Goal: Task Accomplishment & Management: Manage account settings

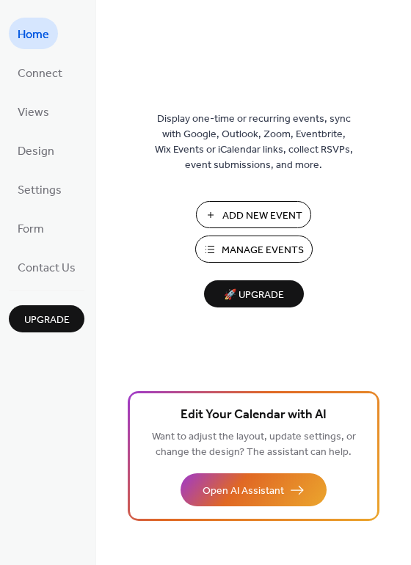
click at [268, 249] on span "Manage Events" at bounding box center [262, 250] width 82 height 15
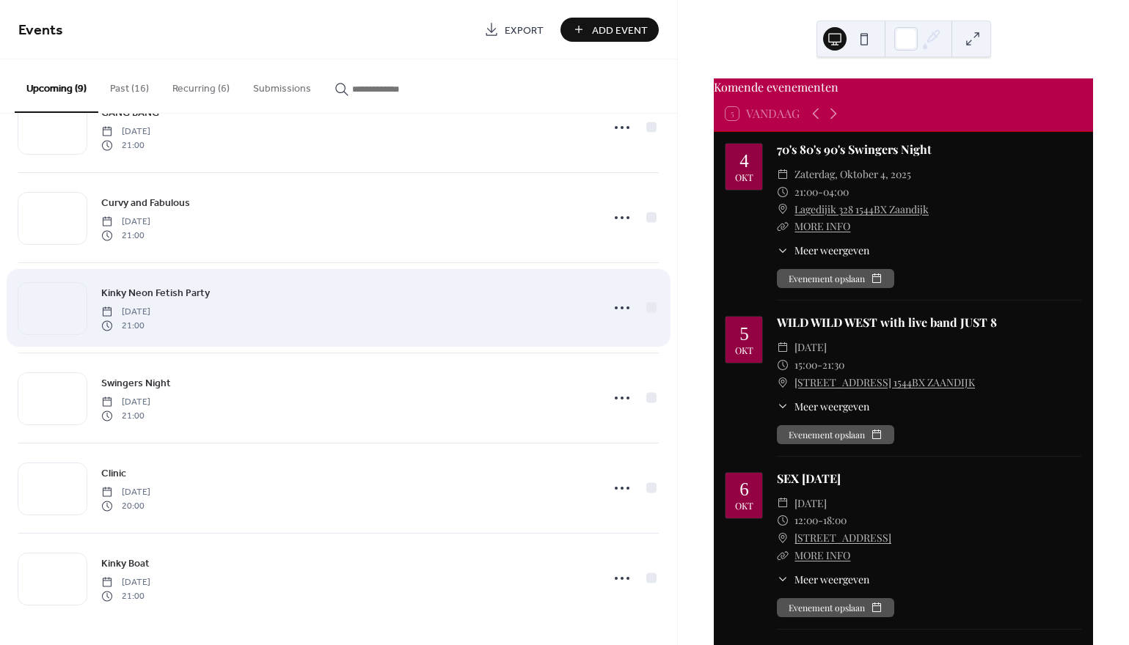
scroll to position [323, 0]
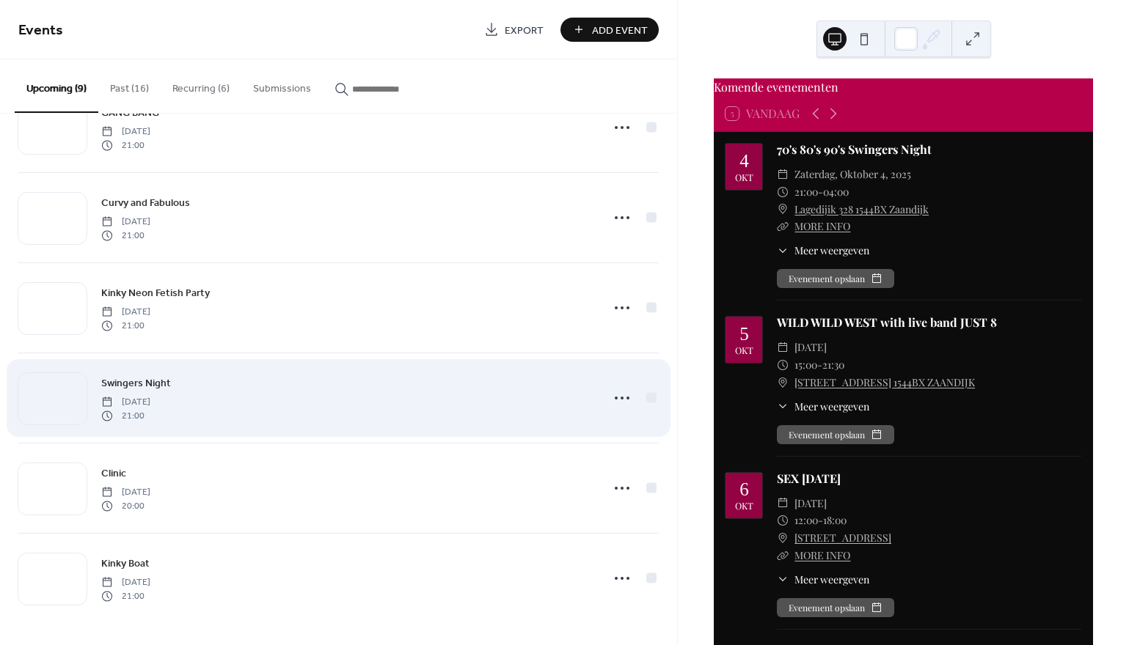
click at [279, 391] on div "Swingers Night [DATE] 21:00" at bounding box center [346, 398] width 491 height 47
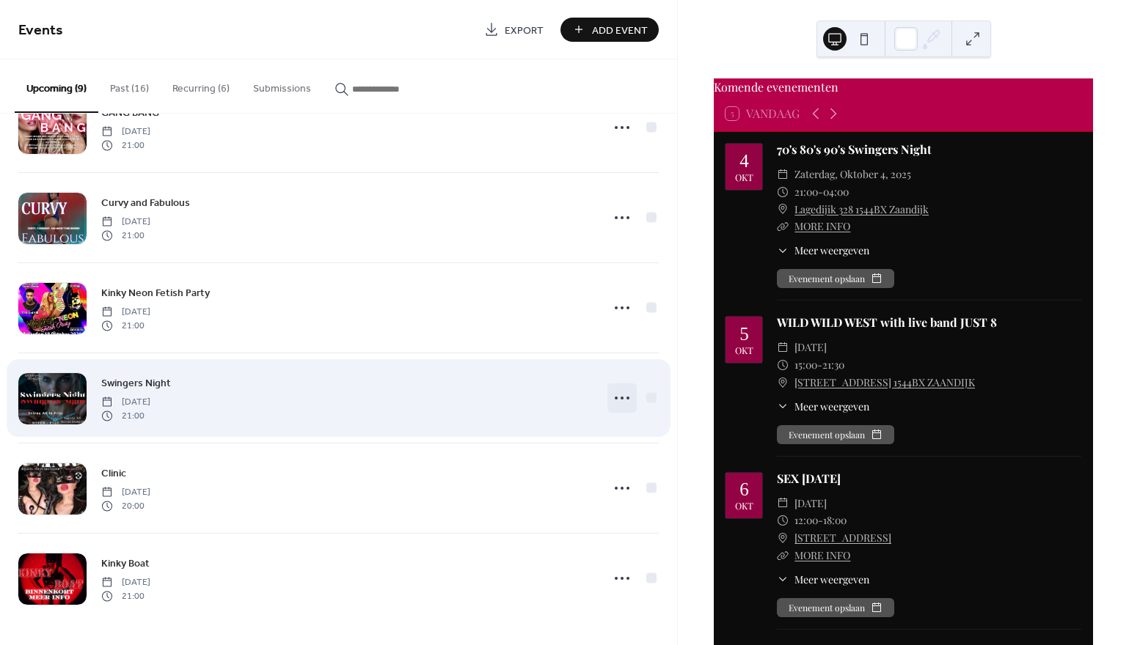
click at [619, 400] on icon at bounding box center [621, 398] width 23 height 23
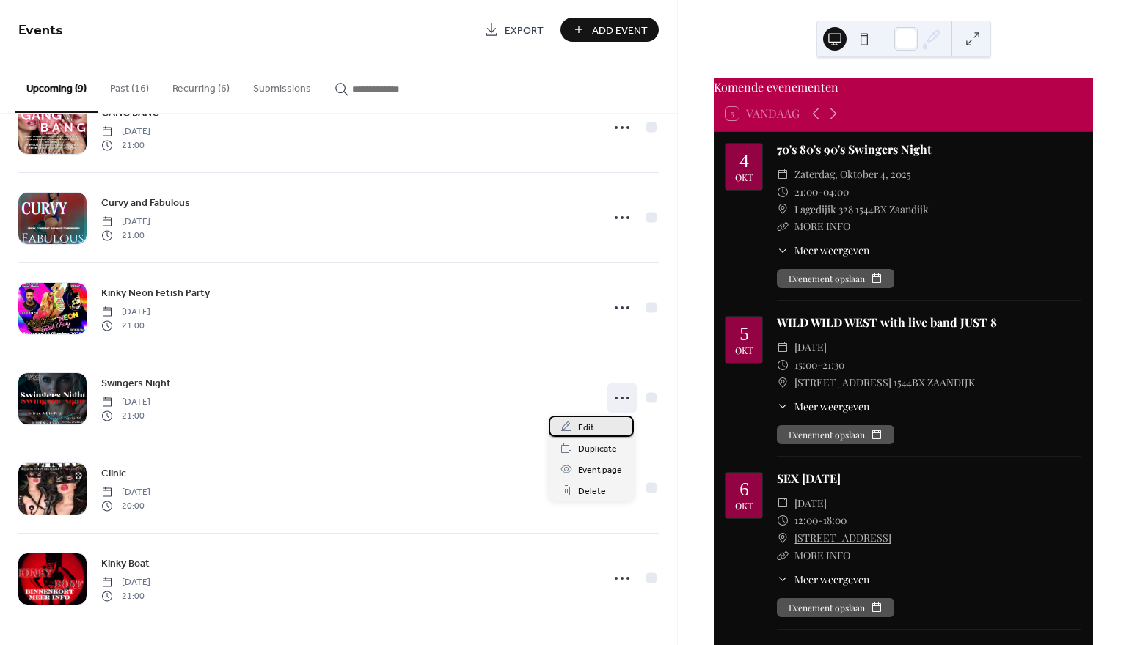
click at [593, 431] on span "Edit" at bounding box center [586, 427] width 16 height 15
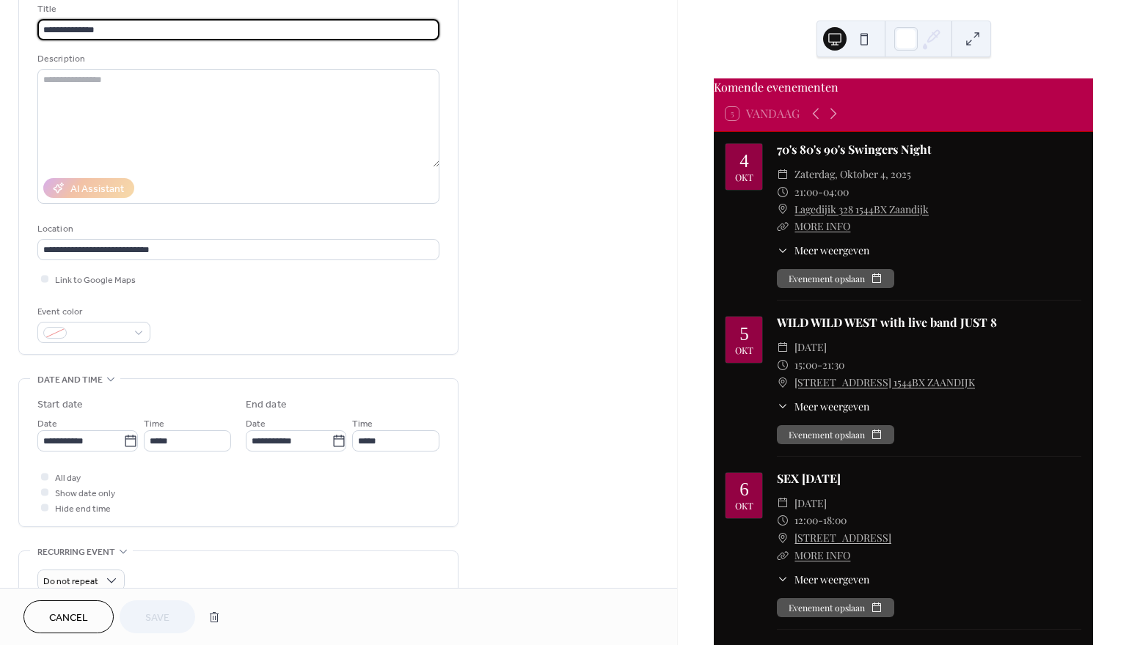
scroll to position [103, 0]
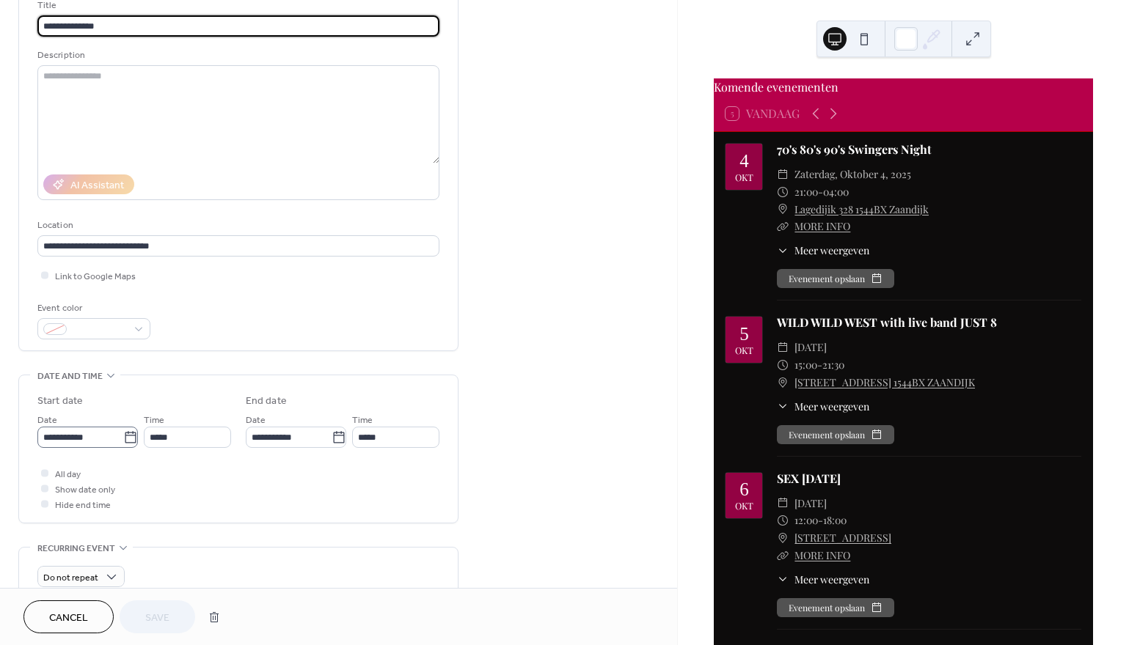
click at [125, 444] on icon at bounding box center [130, 438] width 15 height 15
click at [123, 444] on input "**********" at bounding box center [80, 437] width 86 height 21
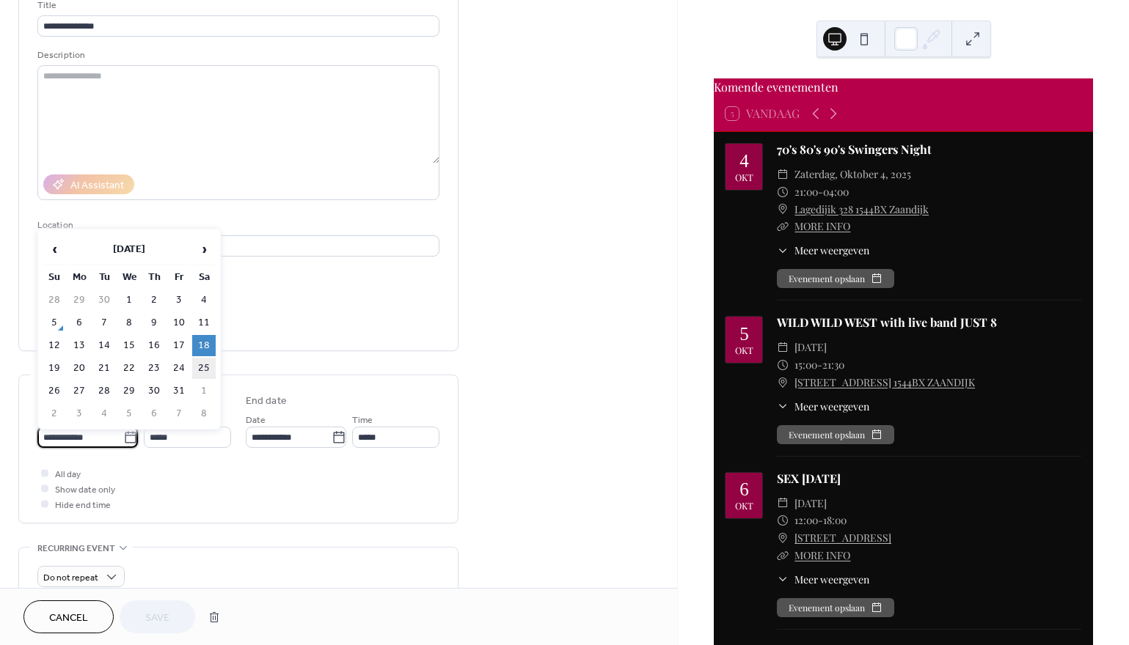
click at [208, 371] on td "25" at bounding box center [203, 368] width 23 height 21
type input "**********"
type input "*****"
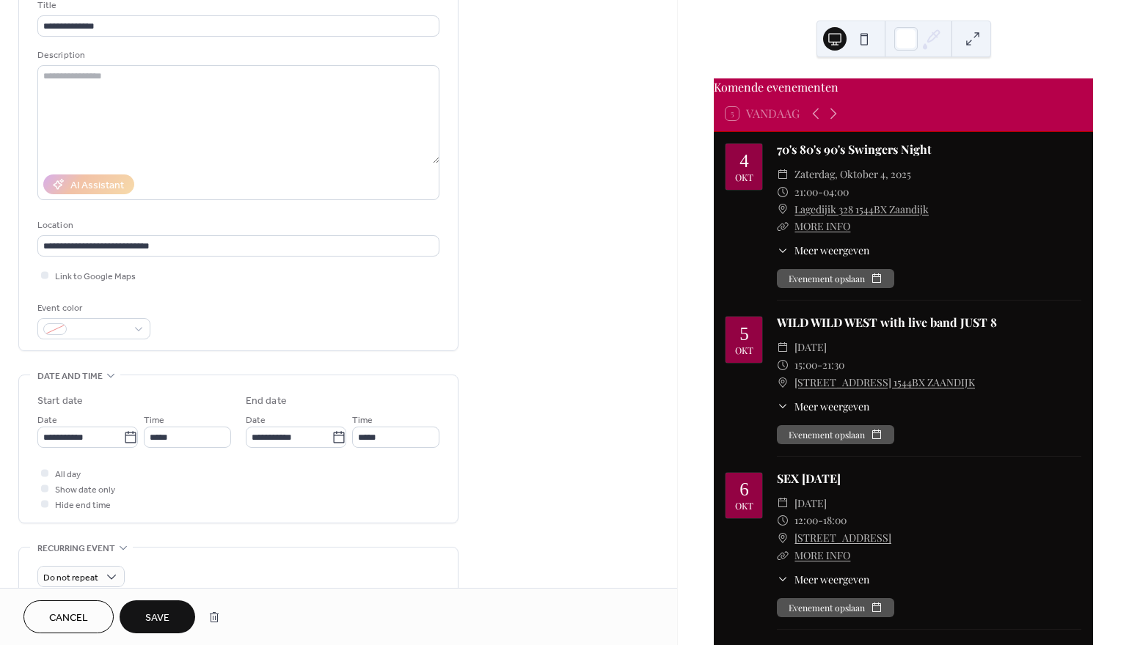
click at [169, 615] on span "Save" at bounding box center [157, 618] width 24 height 15
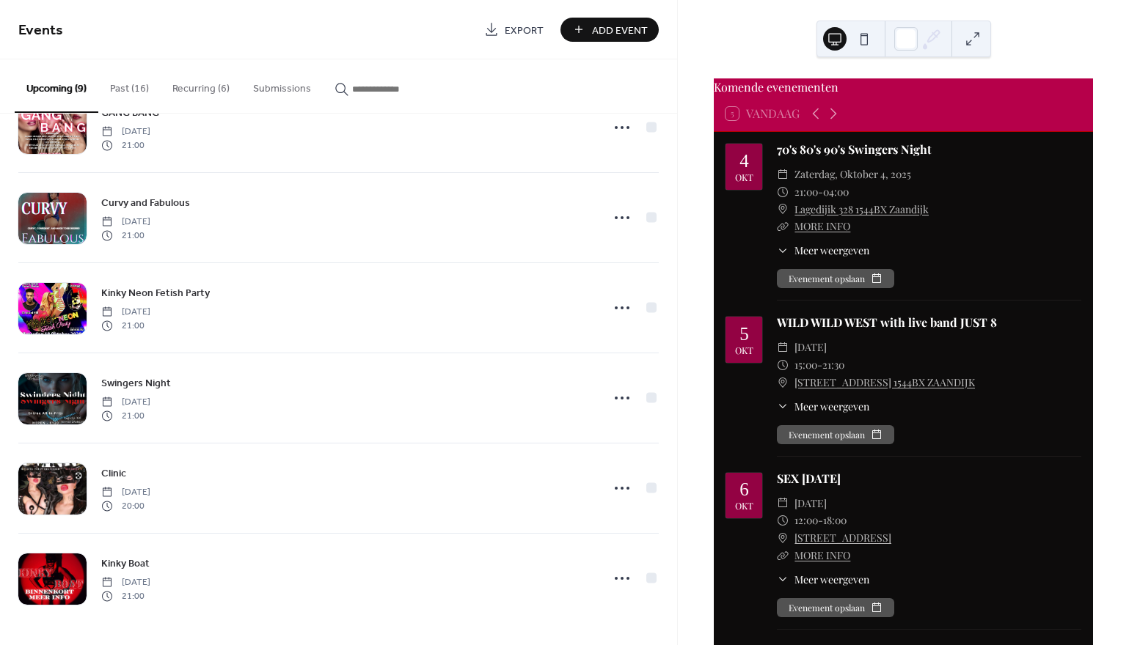
scroll to position [323, 0]
click at [195, 90] on button "Recurring (6)" at bounding box center [201, 85] width 81 height 52
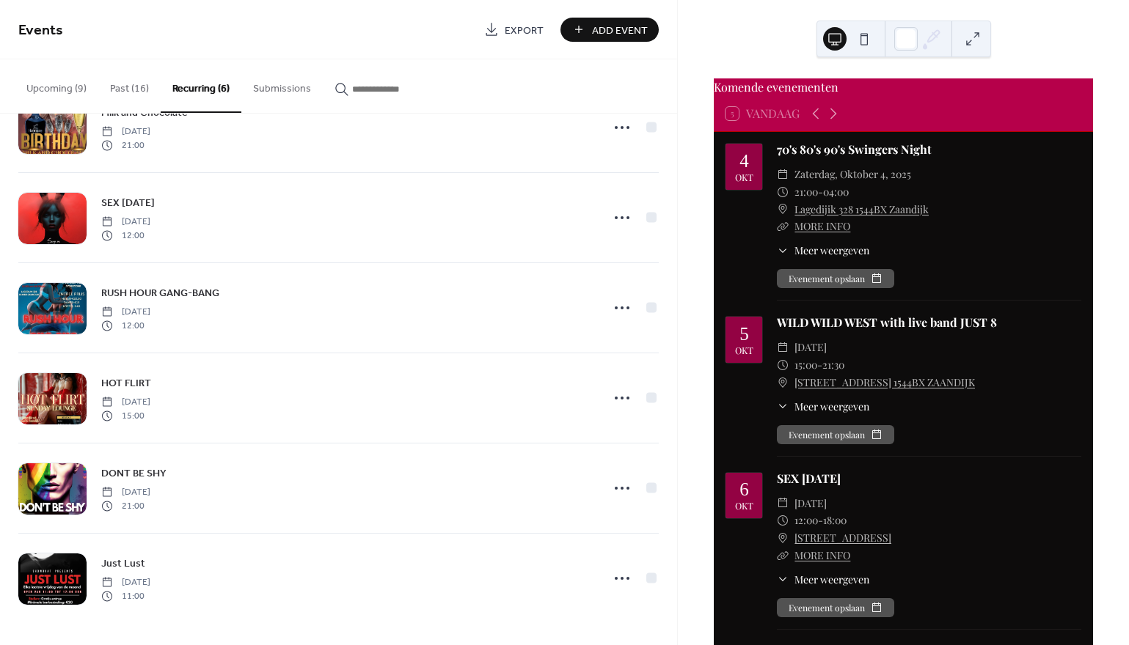
scroll to position [53, 0]
click at [124, 90] on button "Past (16)" at bounding box center [129, 85] width 62 height 52
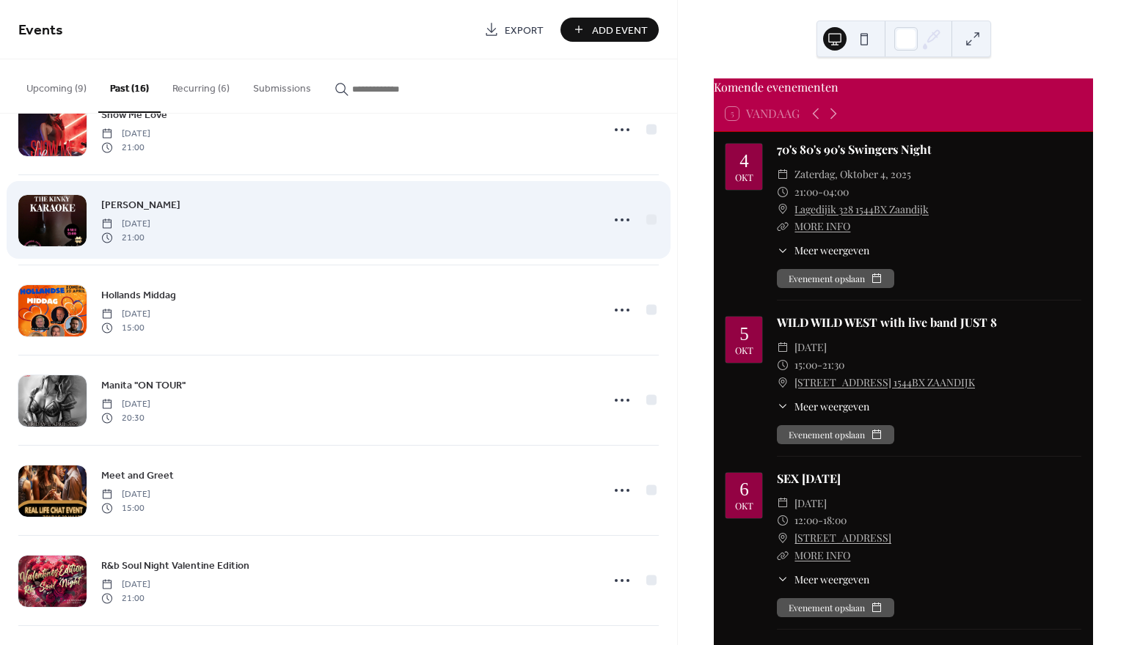
scroll to position [693, 0]
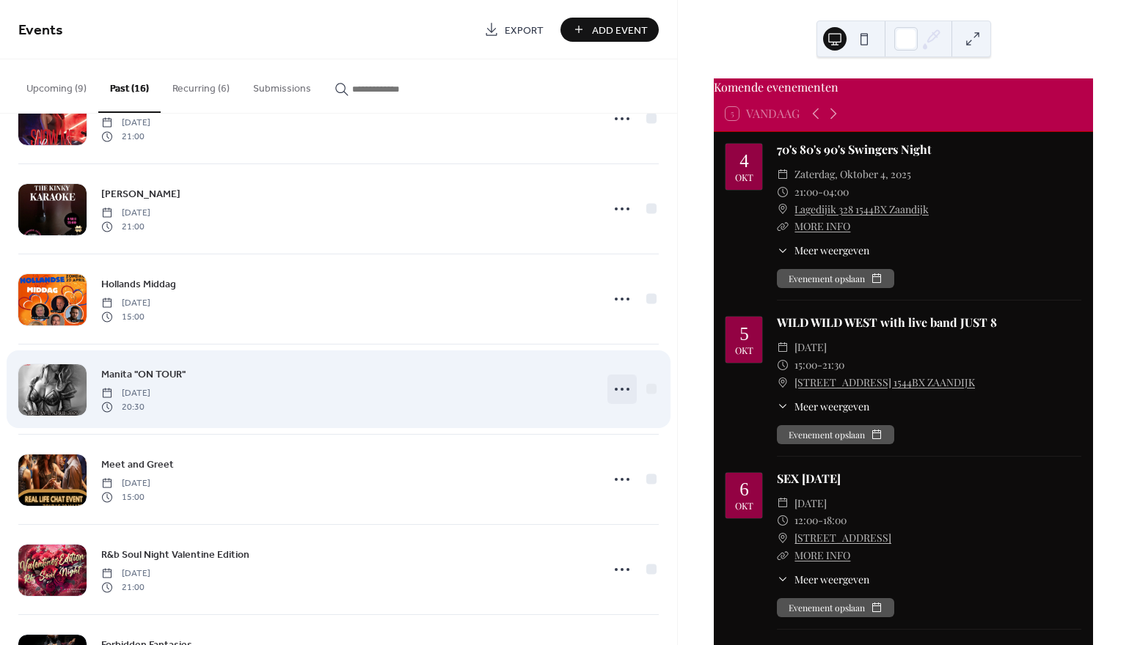
click at [616, 389] on icon at bounding box center [621, 389] width 23 height 23
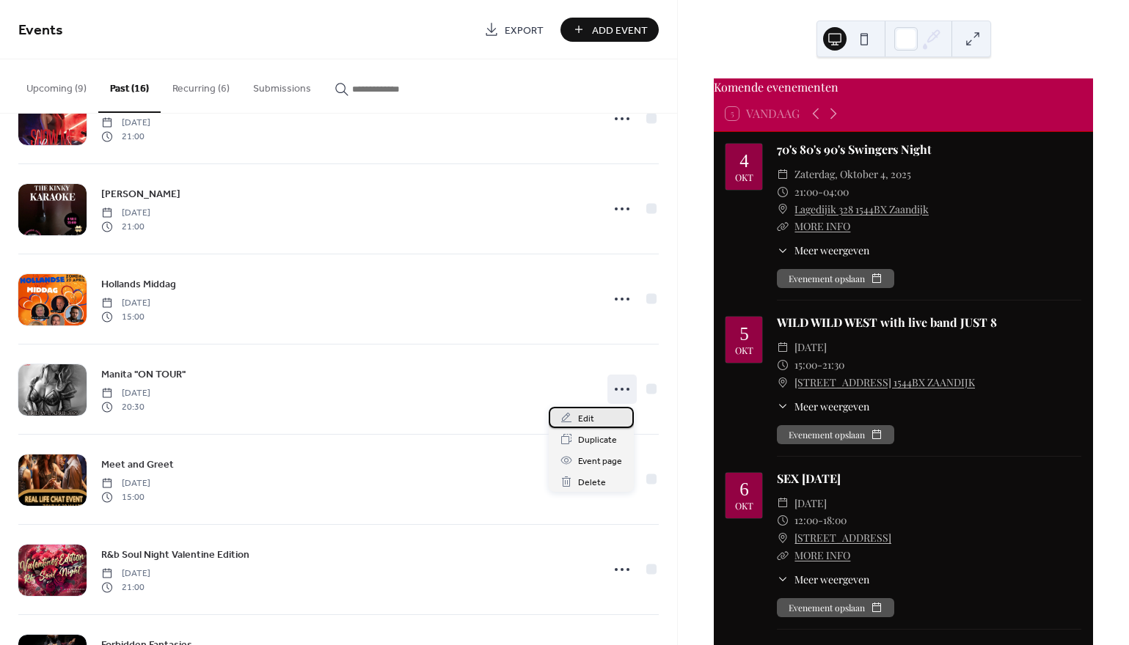
click at [598, 420] on div "Edit" at bounding box center [591, 417] width 85 height 21
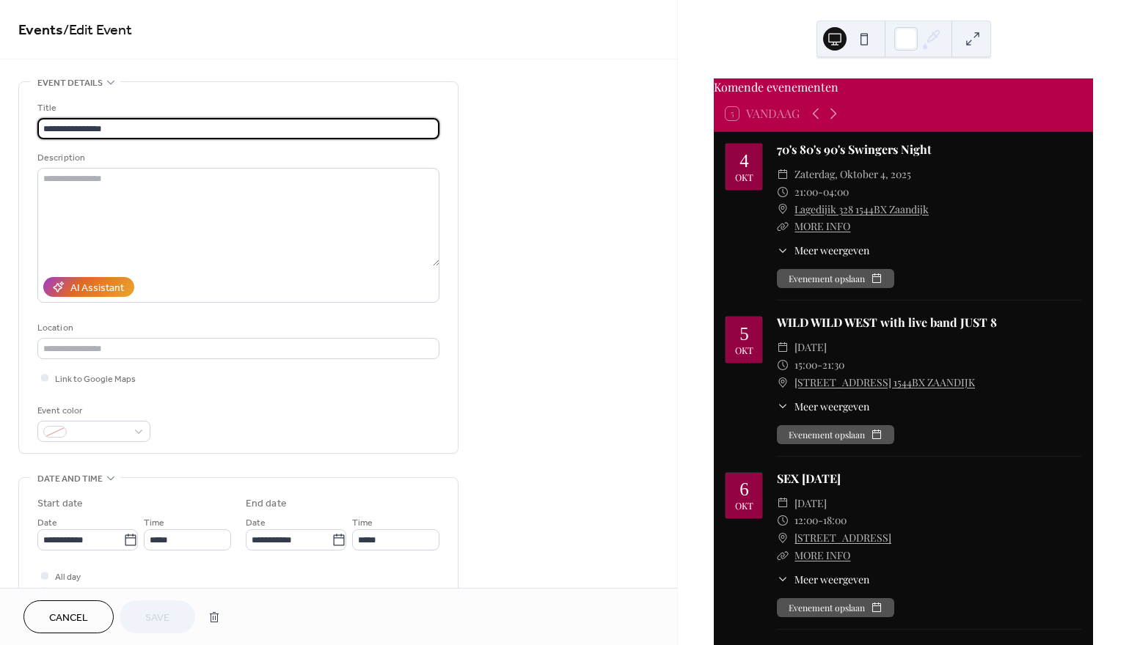
scroll to position [177, 0]
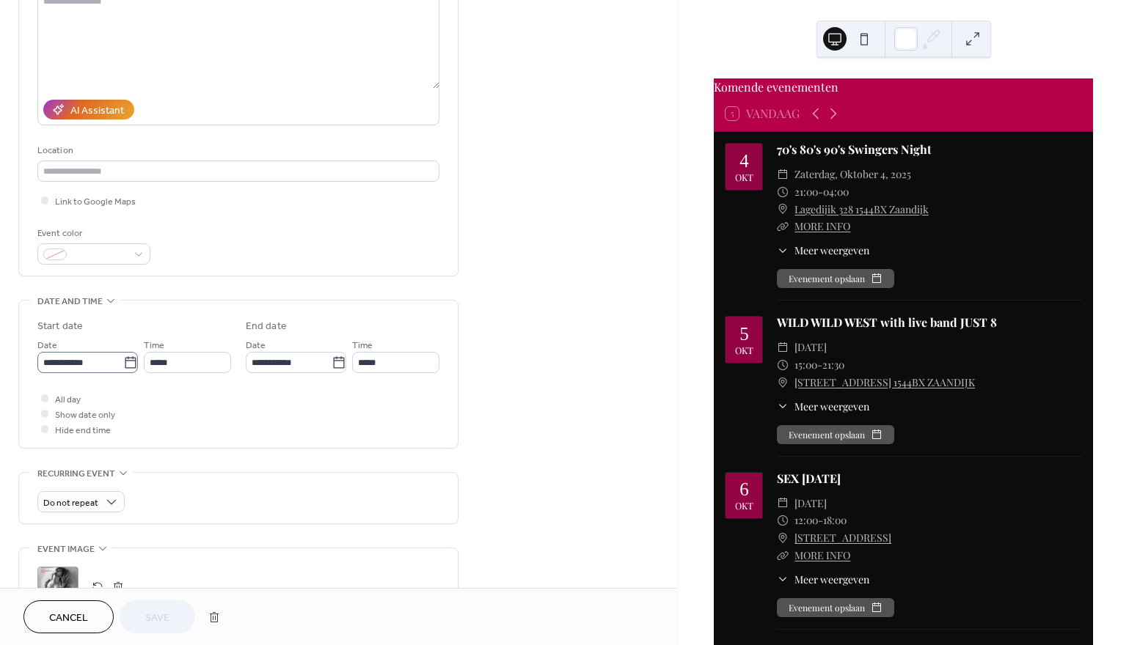
click at [125, 370] on icon at bounding box center [130, 363] width 15 height 15
click at [123, 370] on input "**********" at bounding box center [80, 362] width 86 height 21
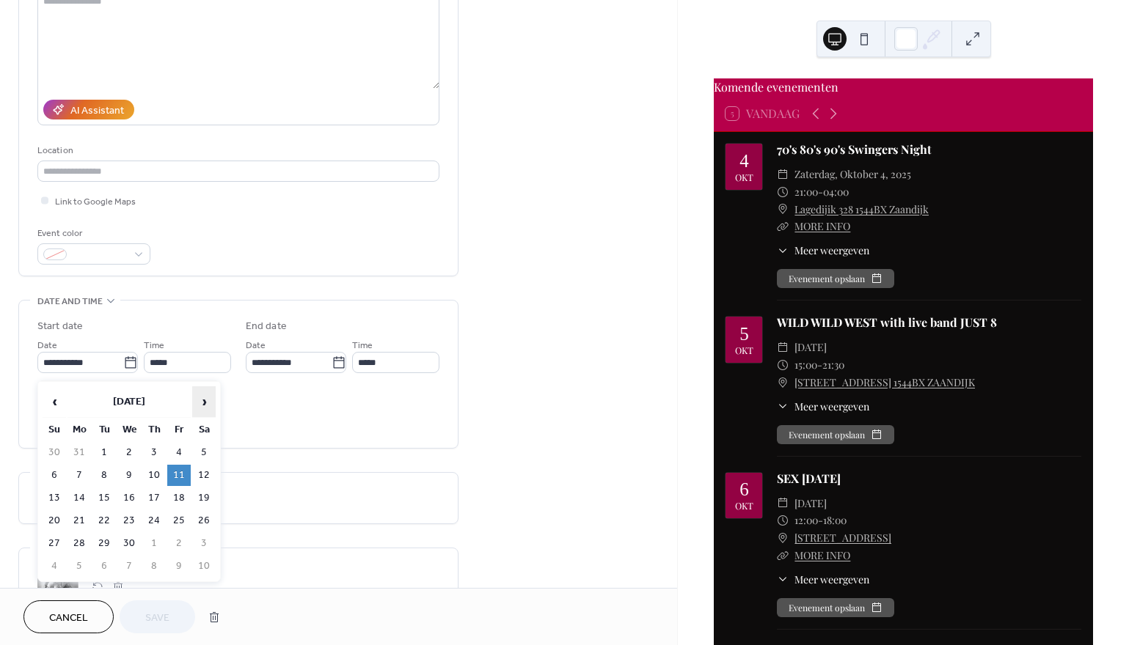
click at [204, 409] on span "›" at bounding box center [204, 401] width 22 height 29
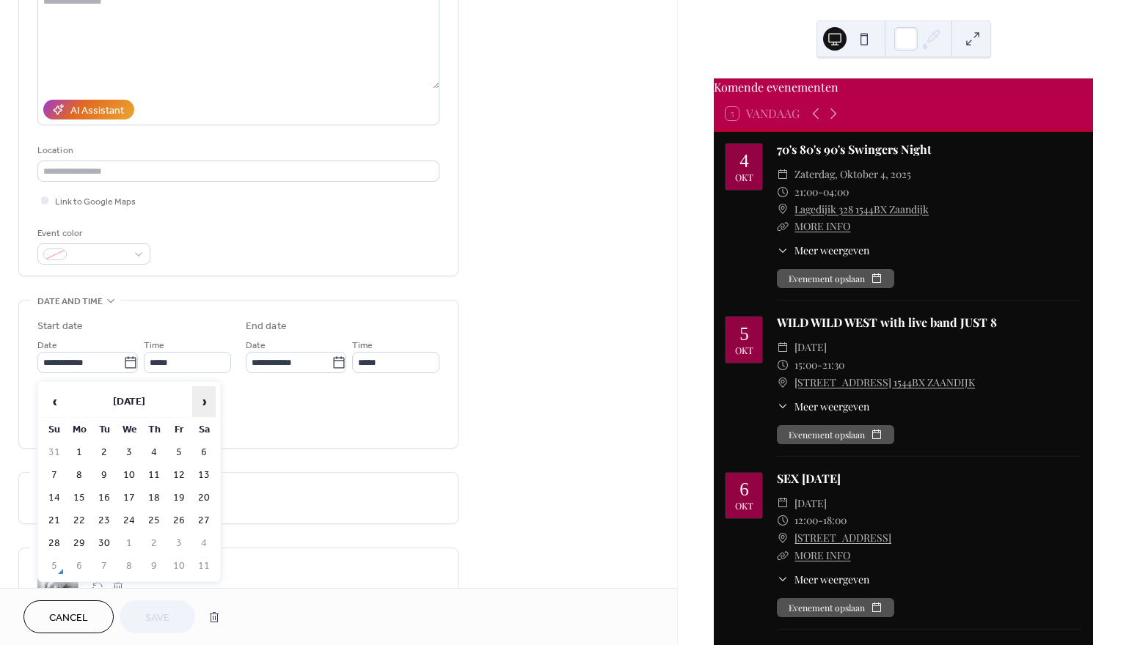
click at [204, 409] on span "›" at bounding box center [204, 401] width 22 height 29
click at [179, 478] on td "10" at bounding box center [178, 475] width 23 height 21
type input "**********"
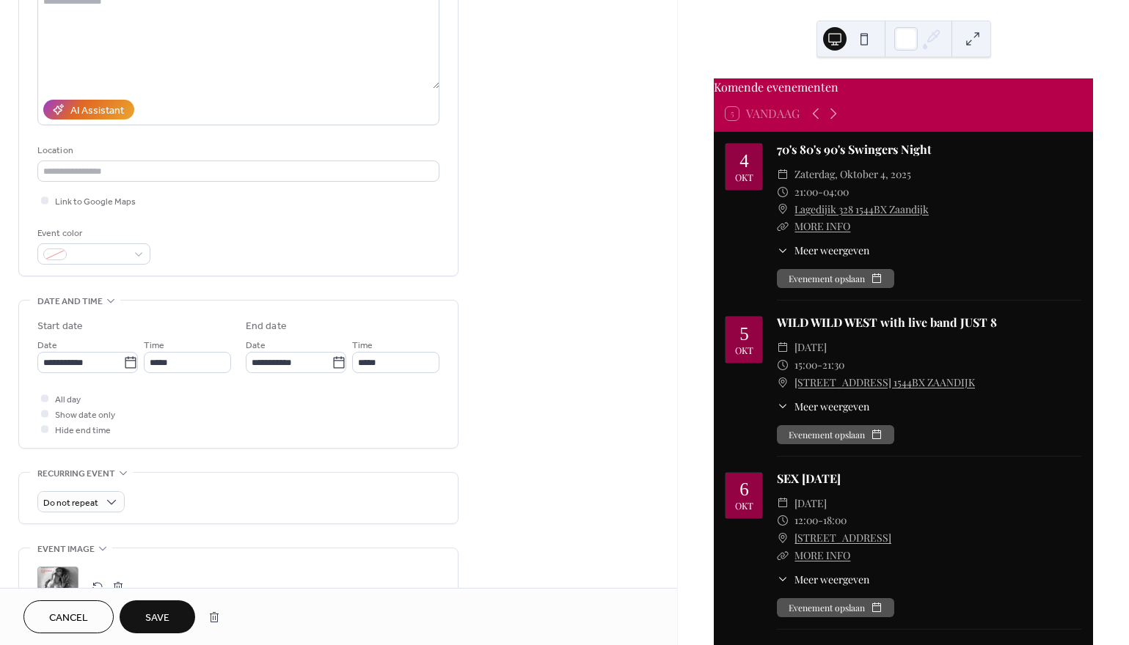
scroll to position [355, 0]
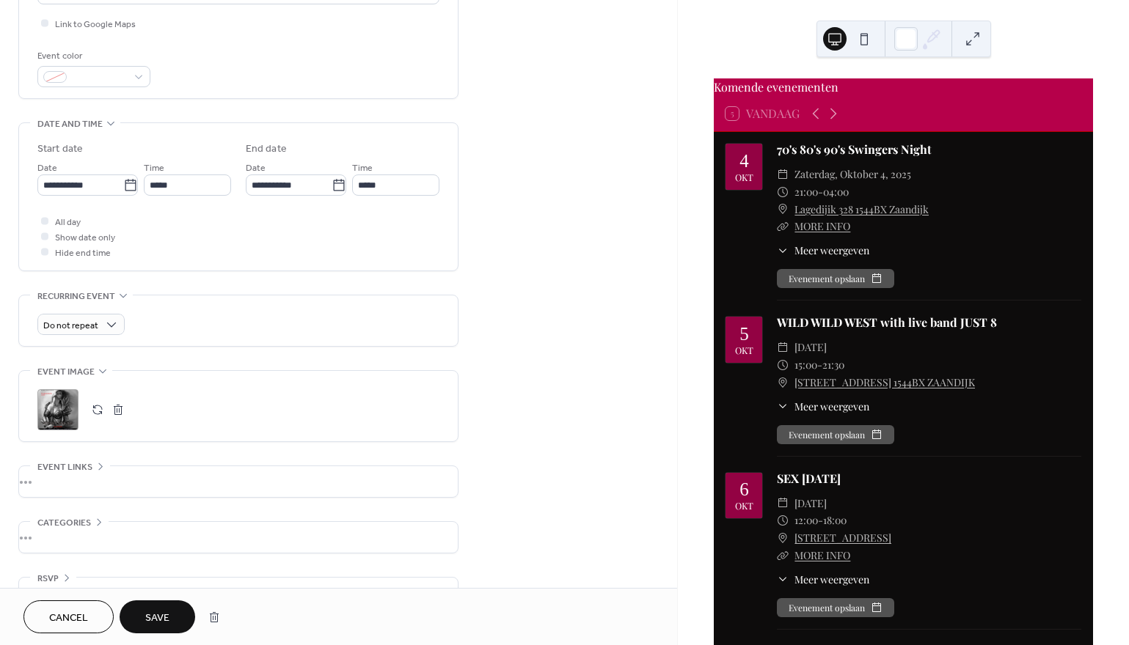
click at [60, 404] on div ";" at bounding box center [57, 409] width 41 height 41
click at [161, 625] on span "Save" at bounding box center [157, 618] width 24 height 15
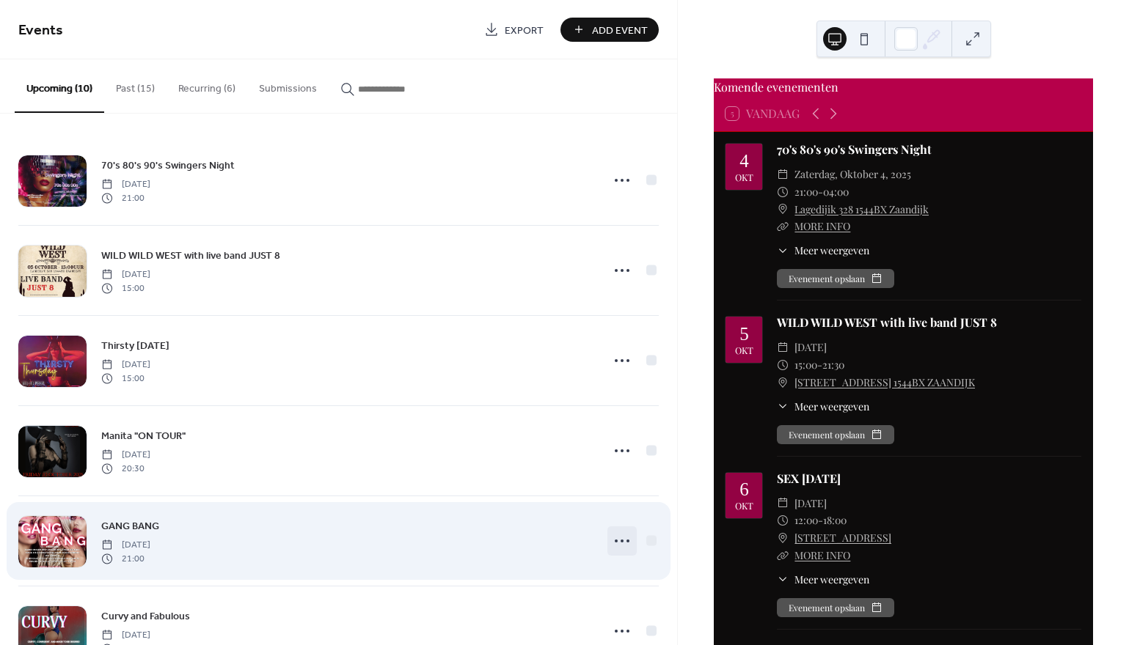
click at [620, 539] on icon at bounding box center [621, 541] width 23 height 23
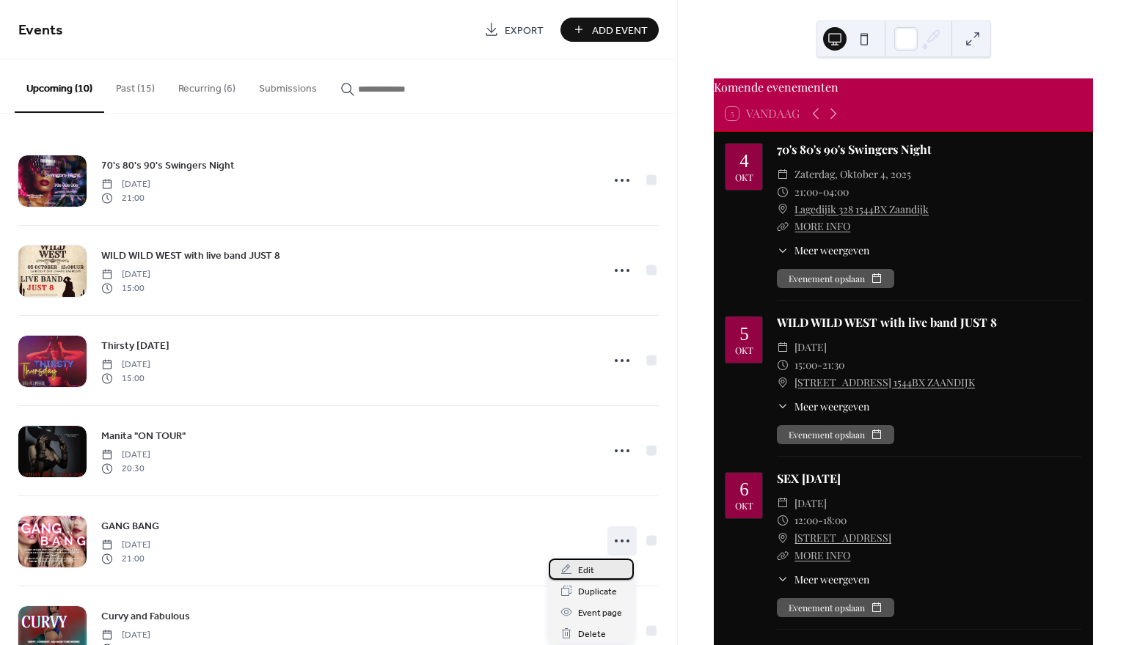
click at [604, 570] on div "Edit" at bounding box center [591, 569] width 85 height 21
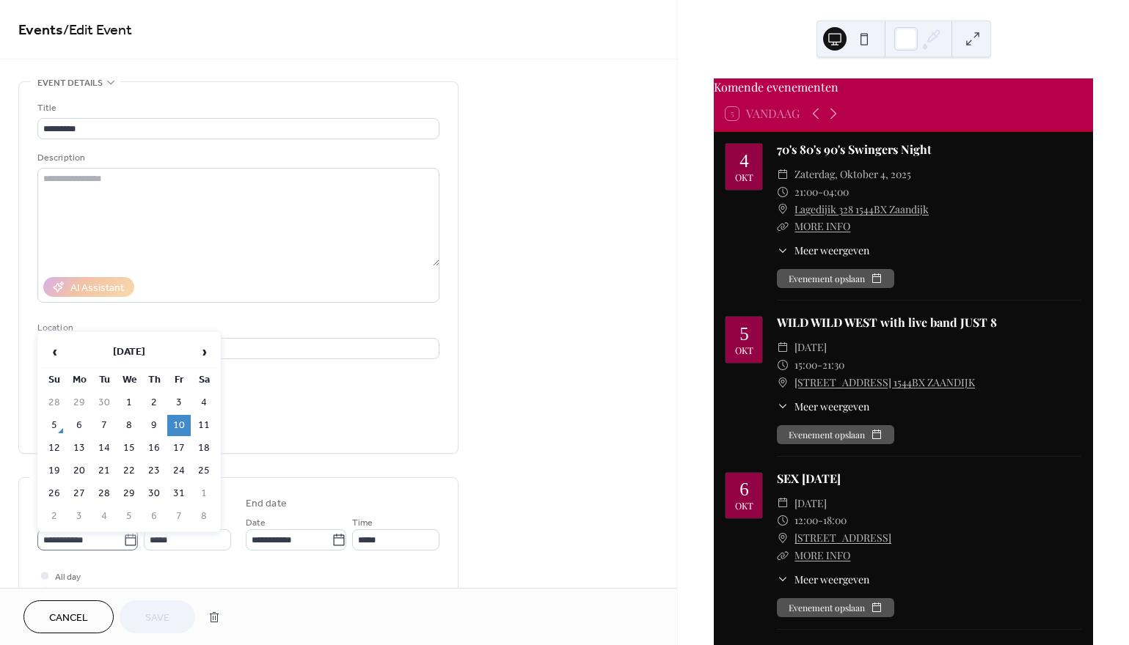
click at [125, 546] on icon at bounding box center [130, 540] width 11 height 12
click at [121, 546] on input "**********" at bounding box center [80, 540] width 86 height 21
click at [177, 446] on td "17" at bounding box center [178, 448] width 23 height 21
type input "**********"
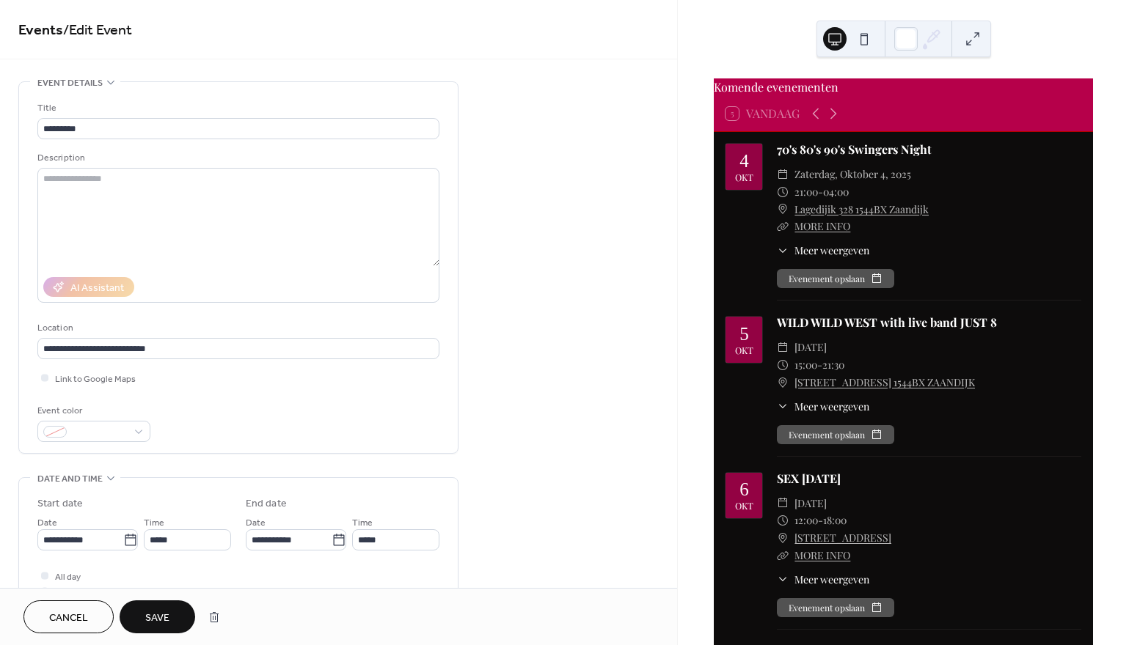
click at [163, 617] on span "Save" at bounding box center [157, 618] width 24 height 15
